Goal: Information Seeking & Learning: Learn about a topic

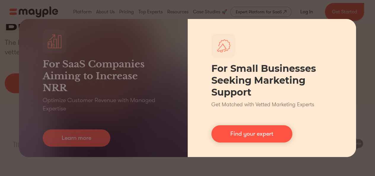
scroll to position [84, 0]
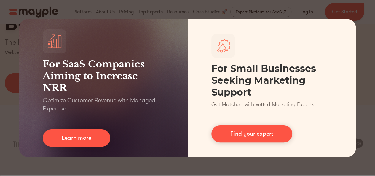
click at [0, 134] on div "For SaaS Companies Aiming to Increase NRR Optimize Customer Revenue with Manage…" at bounding box center [187, 88] width 375 height 176
click at [98, 9] on div "For SaaS Companies Aiming to Increase NRR Optimize Customer Revenue with Manage…" at bounding box center [187, 88] width 375 height 176
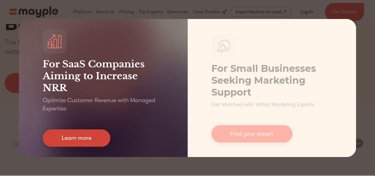
click at [83, 143] on link "Learn more" at bounding box center [77, 137] width 68 height 17
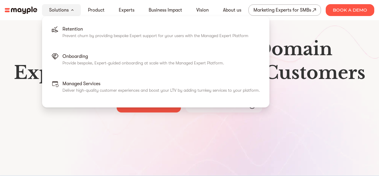
click at [71, 14] on div "Solutions" at bounding box center [61, 10] width 39 height 12
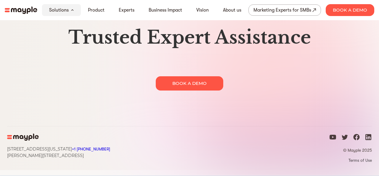
scroll to position [2979, 0]
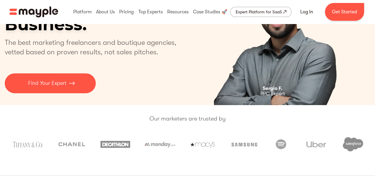
scroll to position [84, 0]
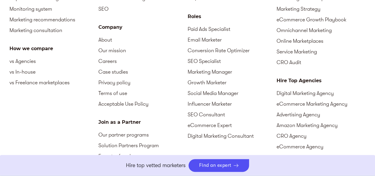
scroll to position [1565, 0]
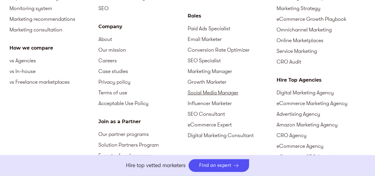
click at [193, 87] on link "Social Media Manager" at bounding box center [232, 92] width 89 height 11
